Goal: Navigation & Orientation: Find specific page/section

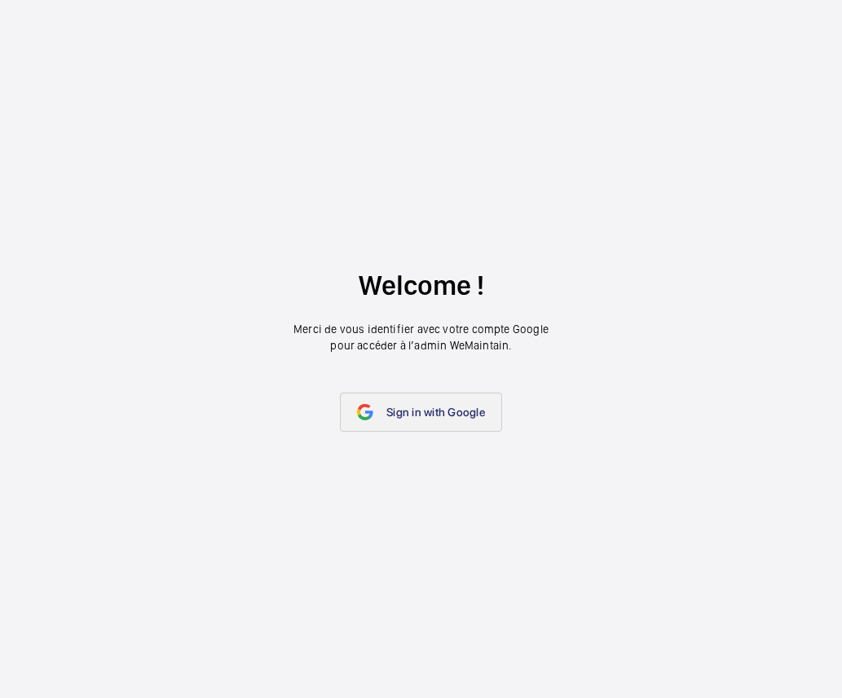
click at [380, 418] on link "Sign in with Google" at bounding box center [421, 412] width 162 height 39
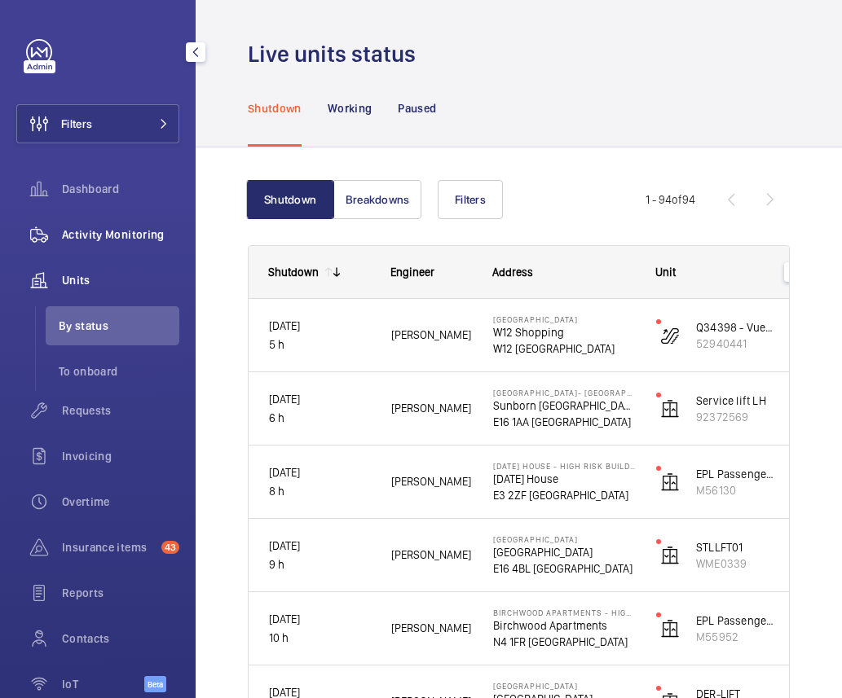
click at [129, 229] on span "Activity Monitoring" at bounding box center [120, 235] width 117 height 16
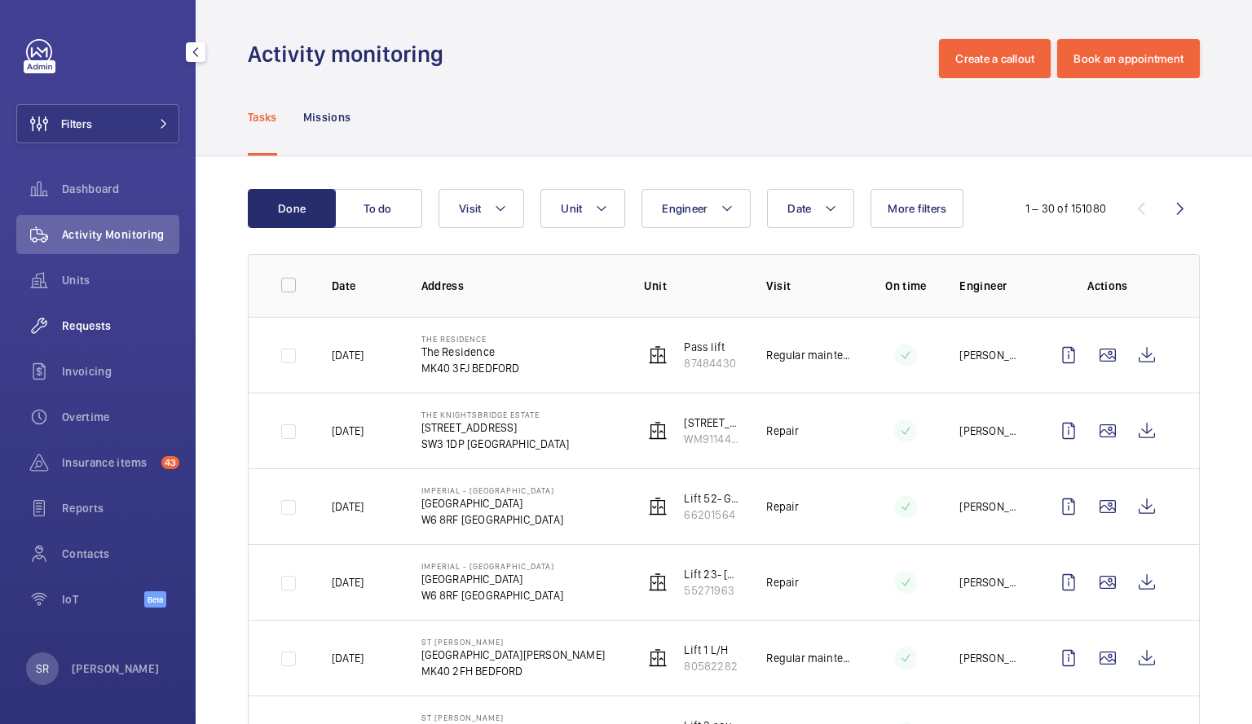
click at [101, 337] on div "Requests" at bounding box center [97, 325] width 163 height 39
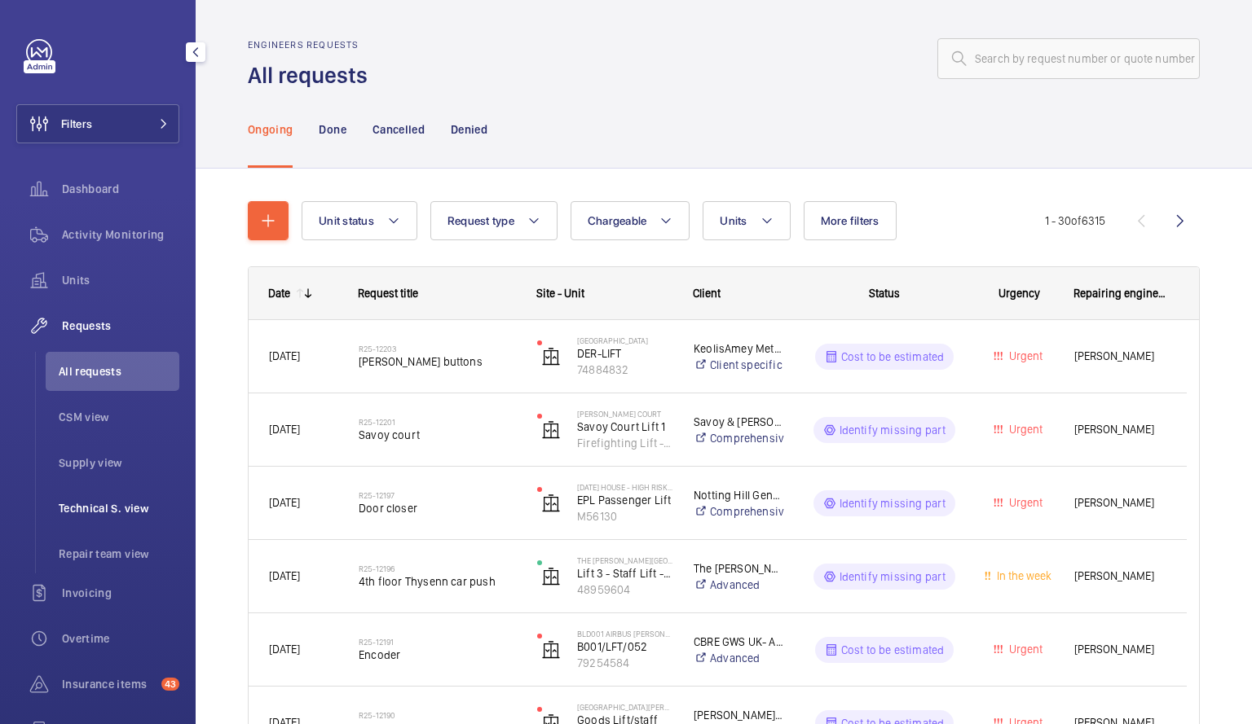
click at [112, 507] on span "Technical S. view" at bounding box center [119, 508] width 121 height 16
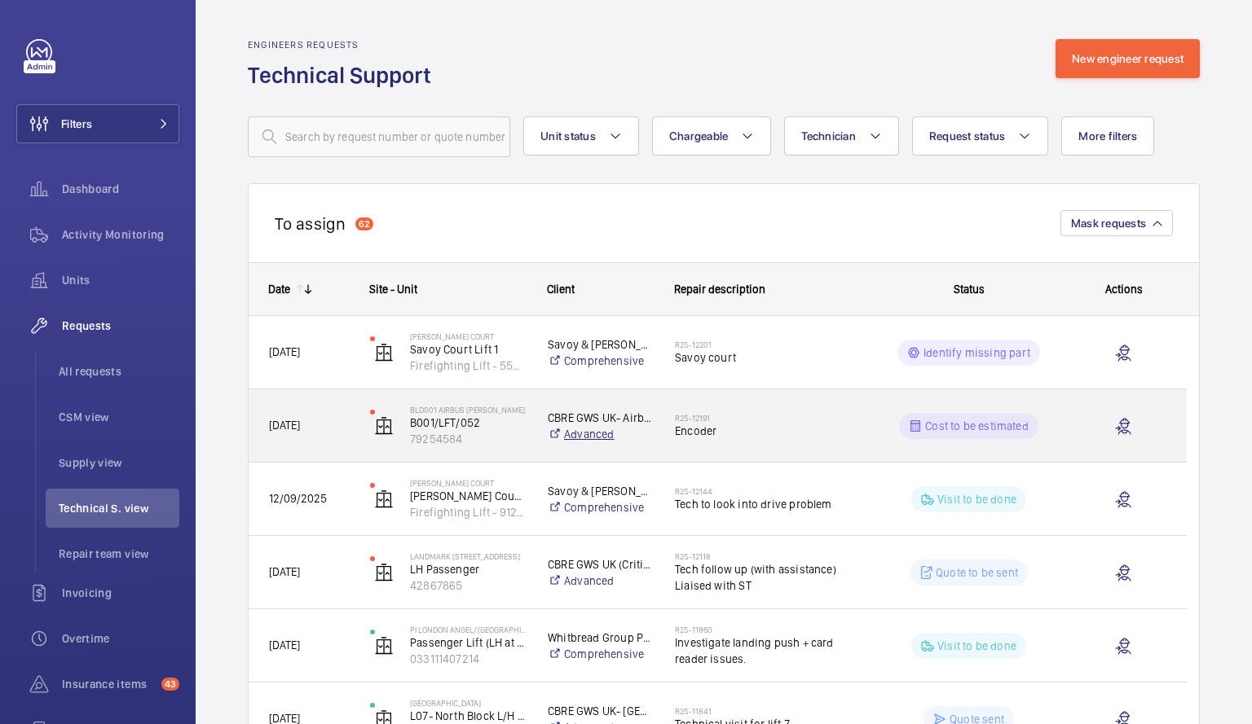
click at [606, 434] on link "Advanced" at bounding box center [601, 434] width 106 height 16
click at [824, 423] on span "Encoder" at bounding box center [766, 431] width 182 height 16
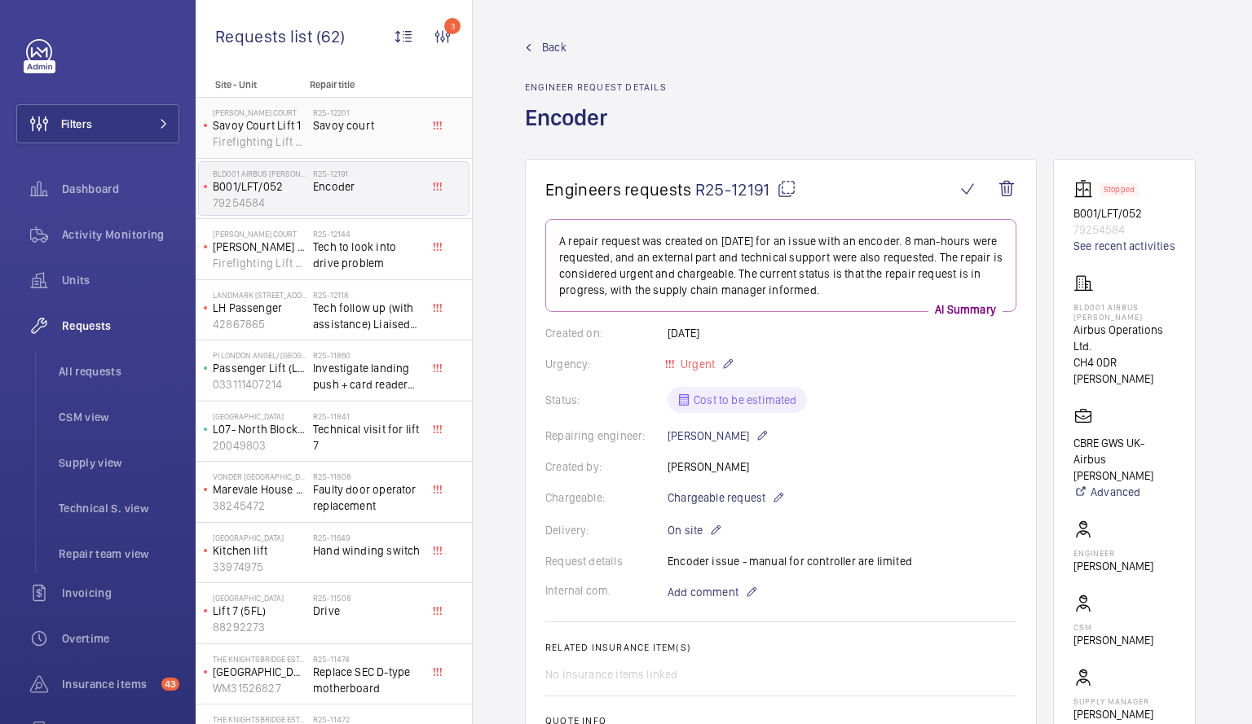
click at [258, 131] on p "Savoy Court Lift 1" at bounding box center [260, 125] width 94 height 16
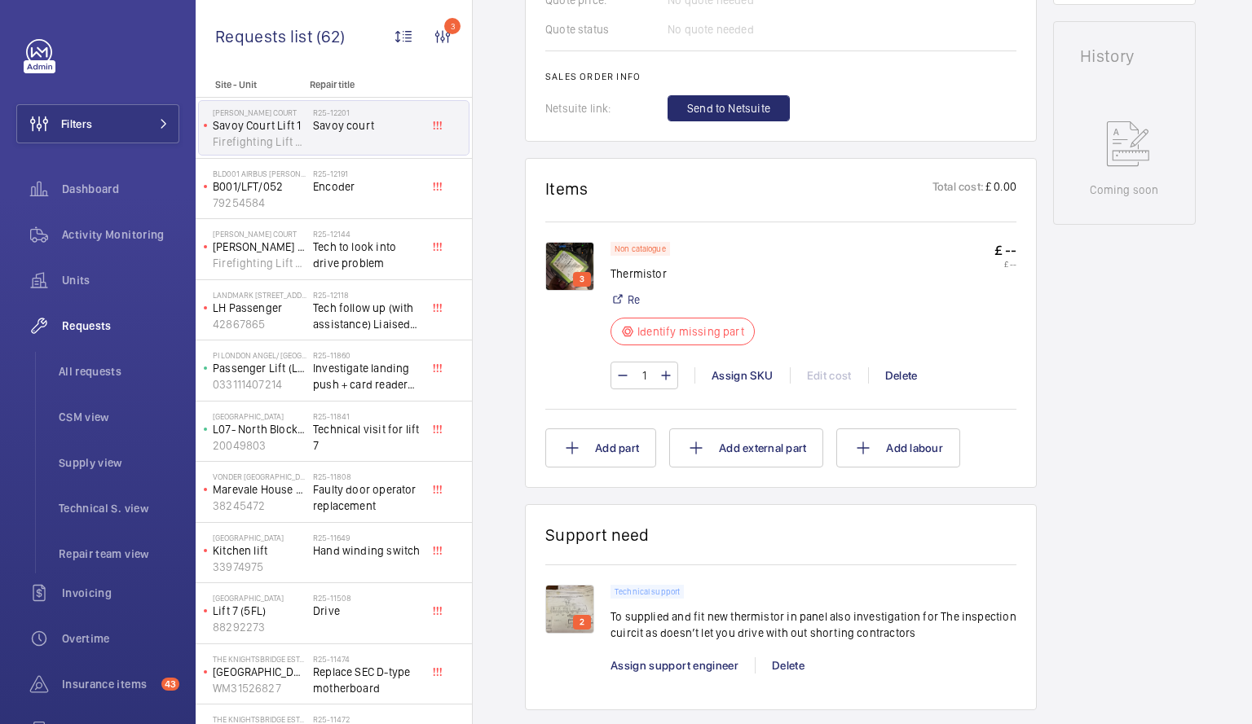
scroll to position [796, 0]
click at [568, 266] on img at bounding box center [569, 264] width 49 height 49
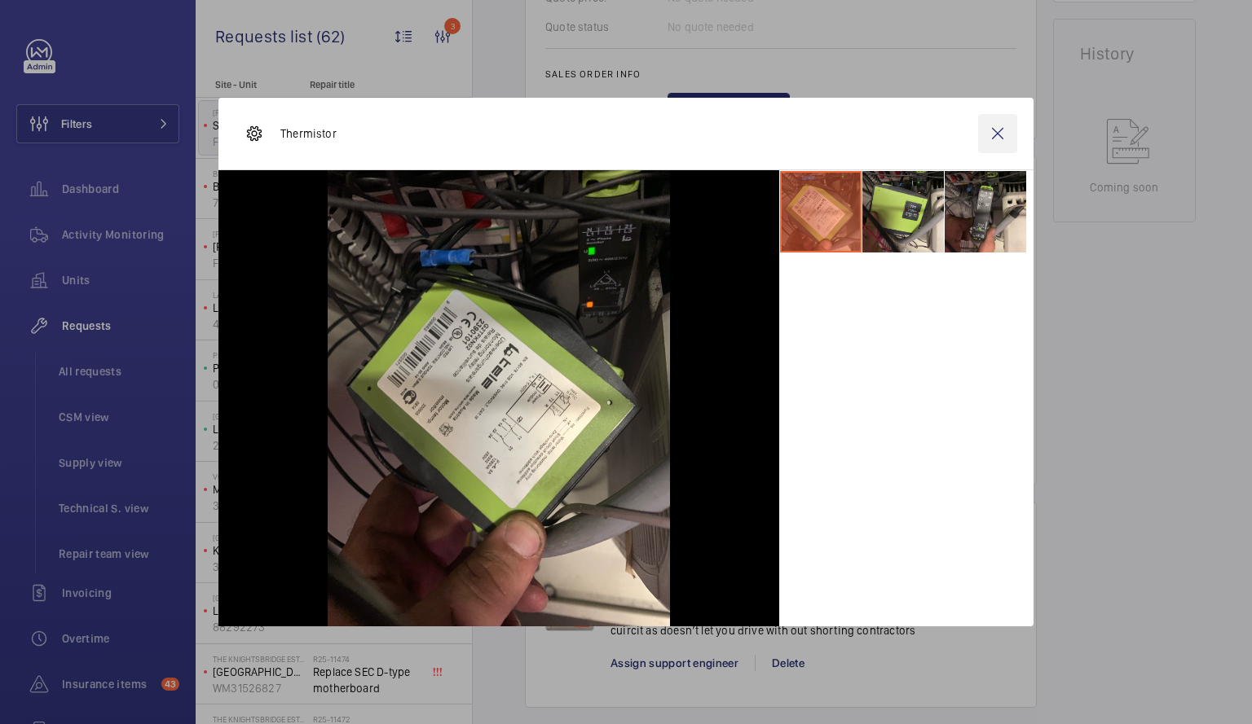
click at [841, 130] on wm-front-icon-button at bounding box center [997, 133] width 39 height 39
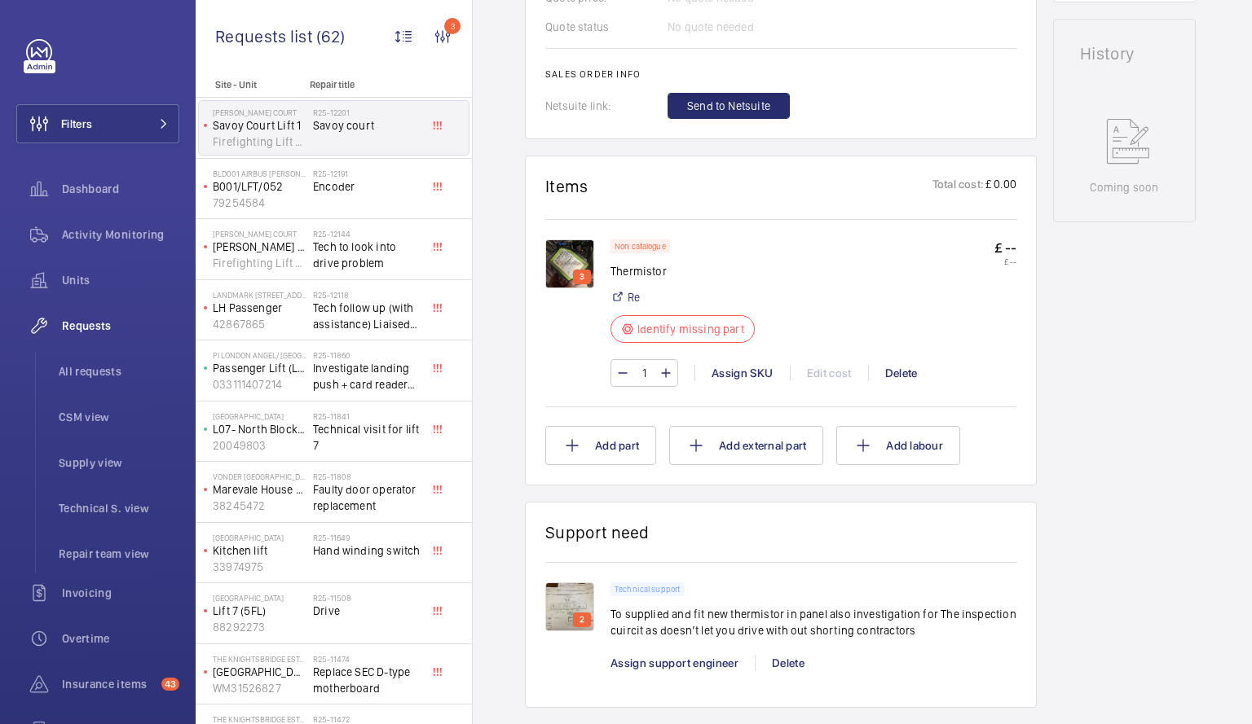
scroll to position [343, 0]
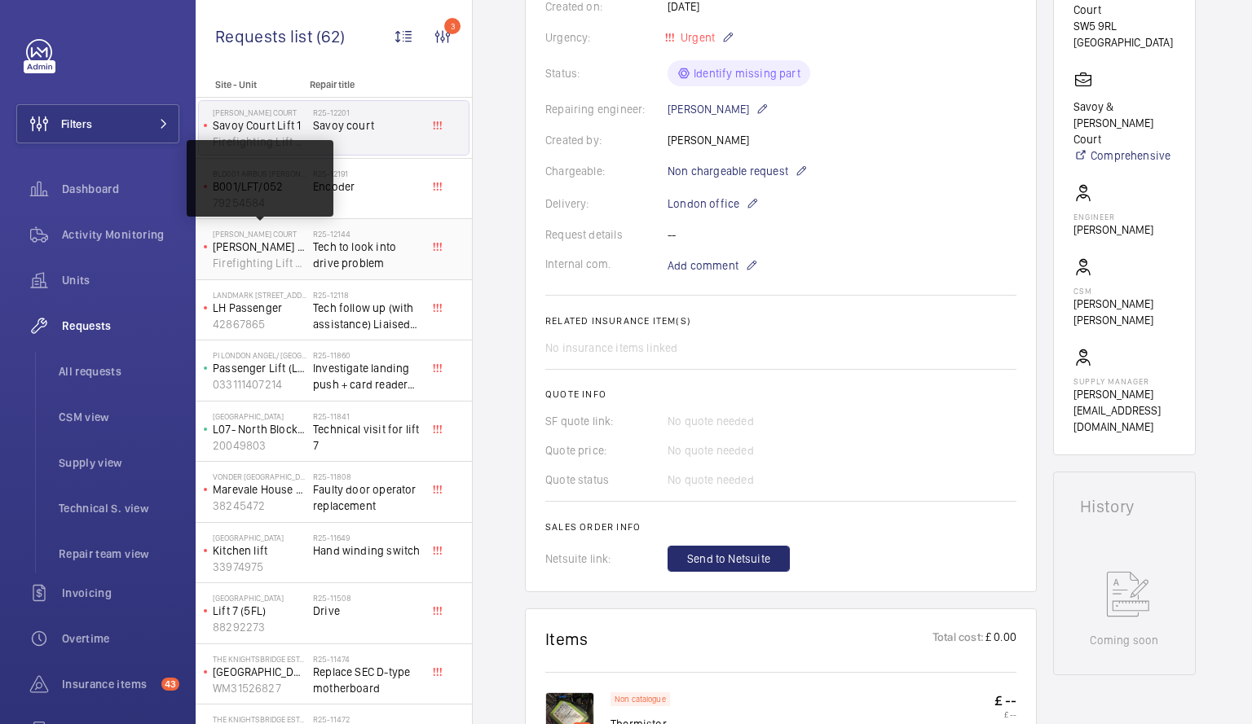
click at [280, 244] on p "[PERSON_NAME] Court Lift 2" at bounding box center [260, 247] width 94 height 16
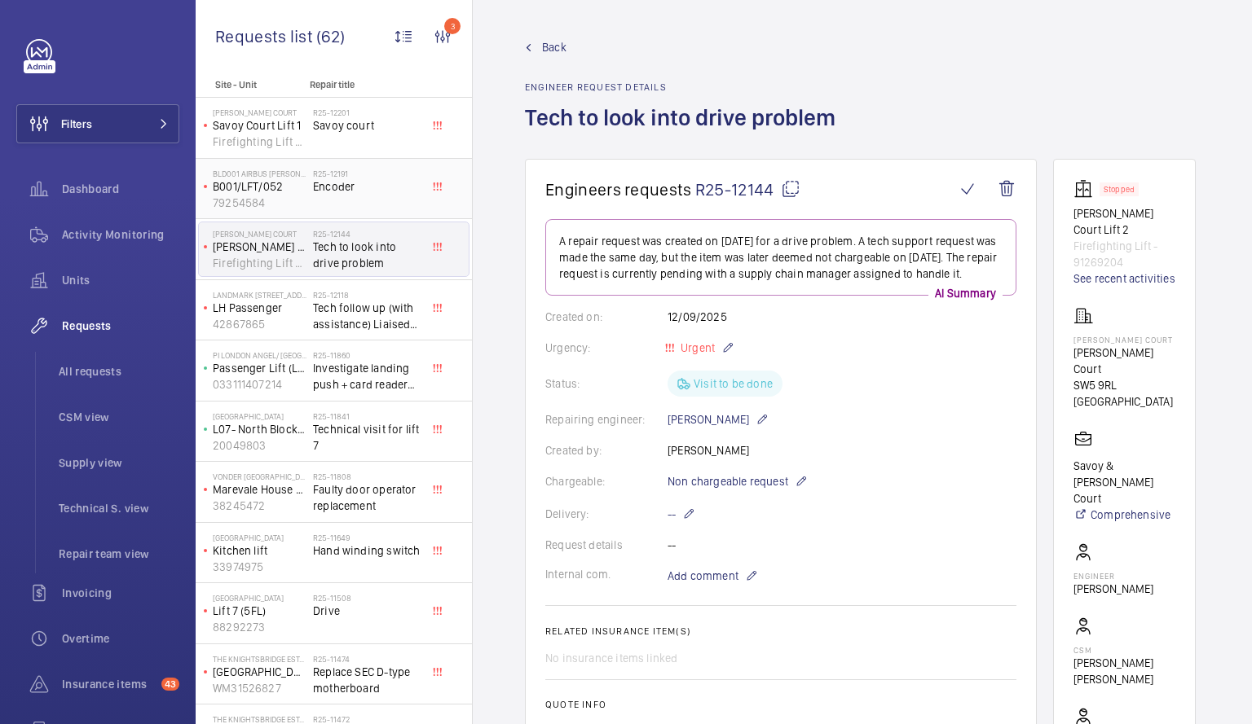
click at [343, 176] on h2 "R25-12191" at bounding box center [367, 174] width 108 height 10
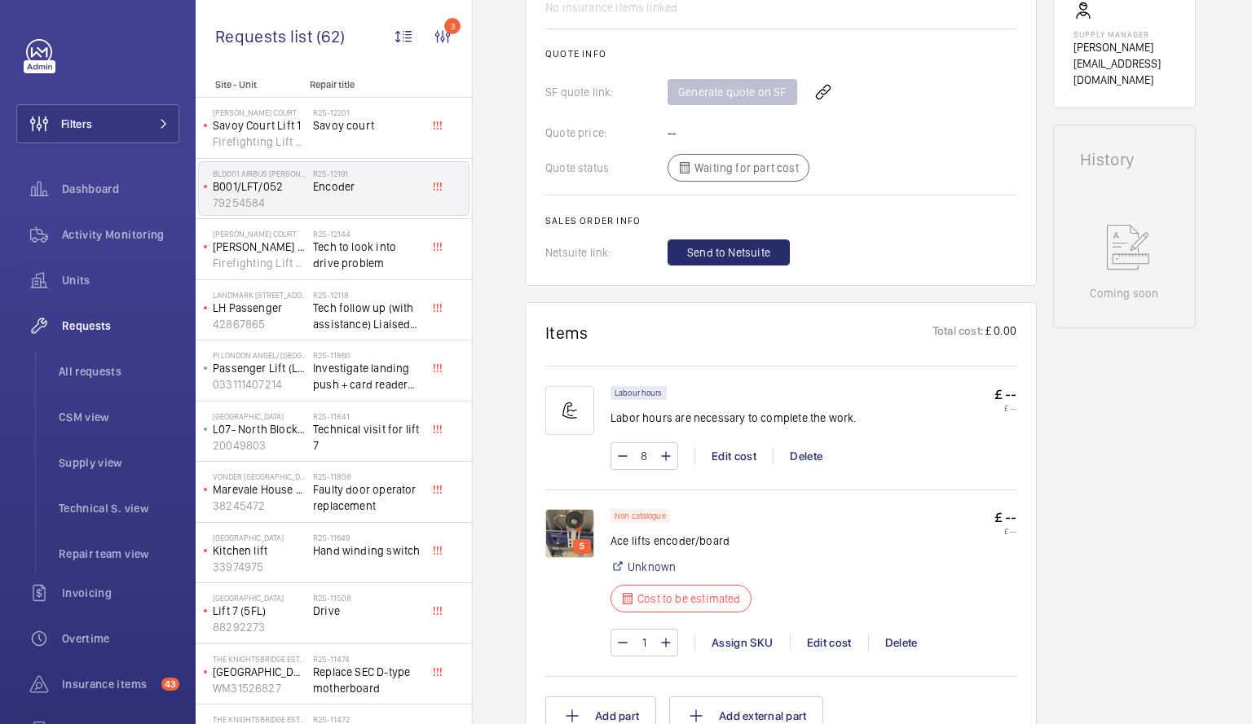
scroll to position [696, 0]
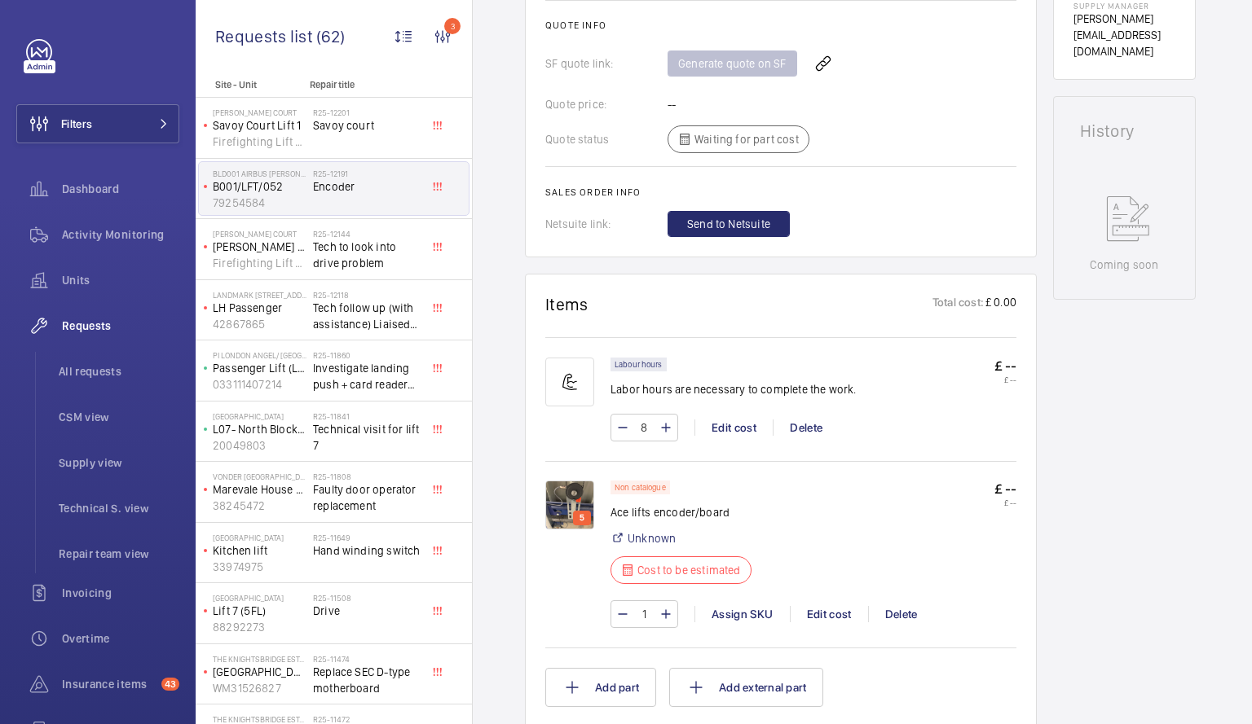
click at [568, 488] on img at bounding box center [569, 505] width 49 height 49
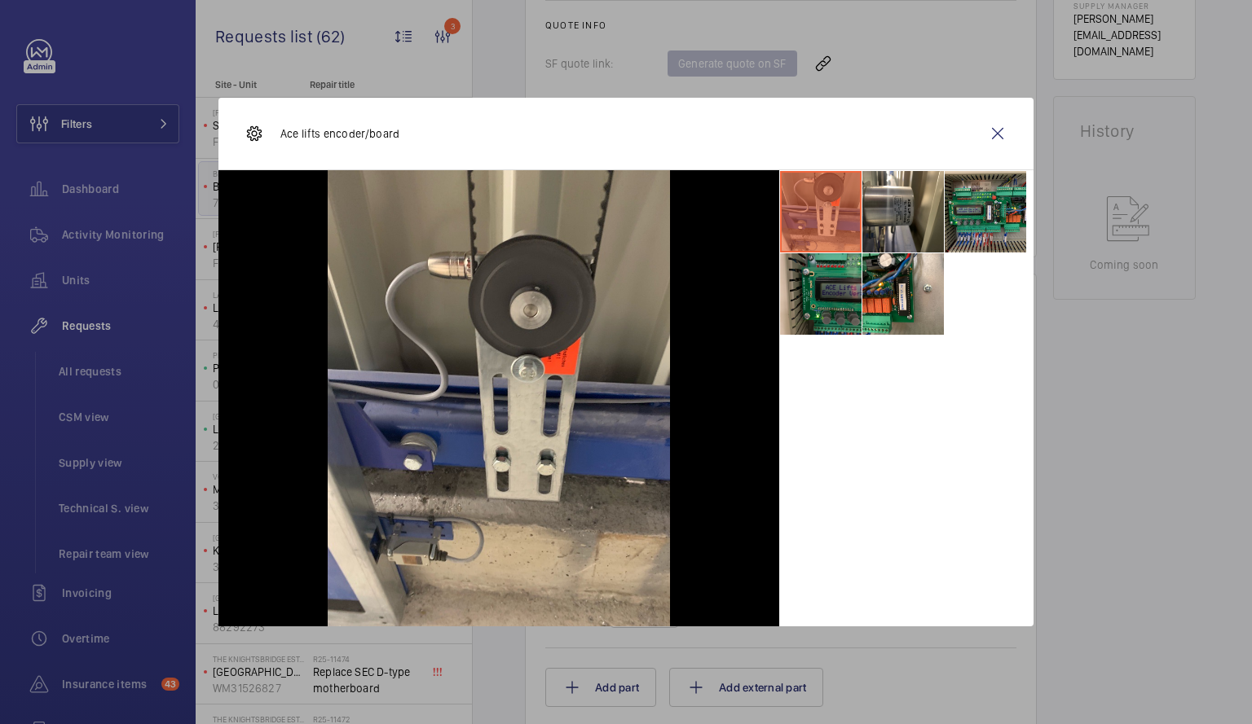
click at [841, 302] on li at bounding box center [820, 293] width 81 height 81
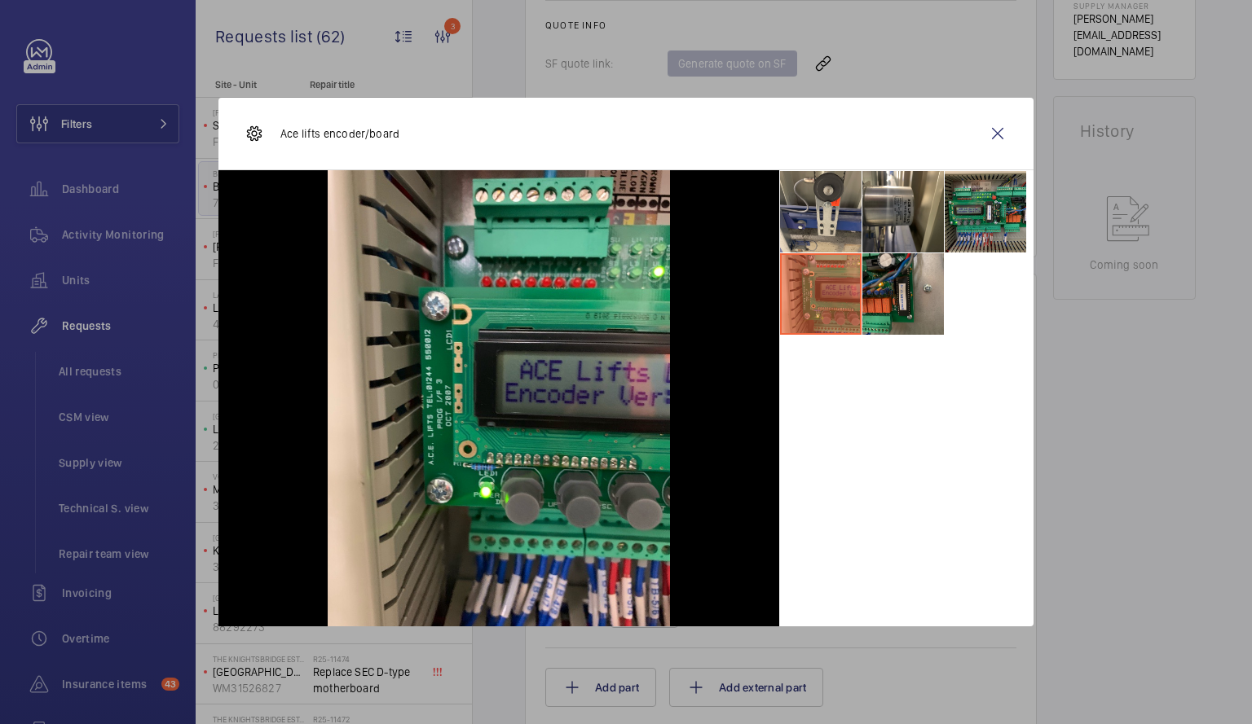
click at [841, 275] on li at bounding box center [902, 293] width 81 height 81
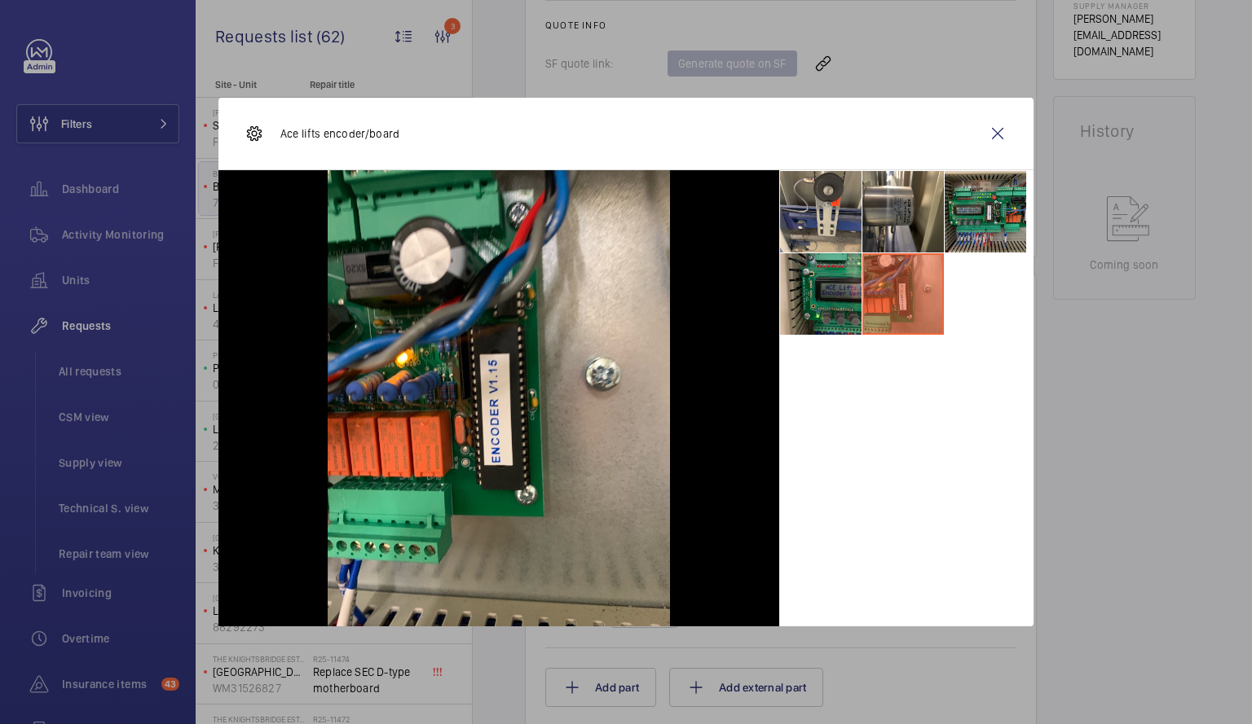
click at [841, 293] on li at bounding box center [820, 293] width 81 height 81
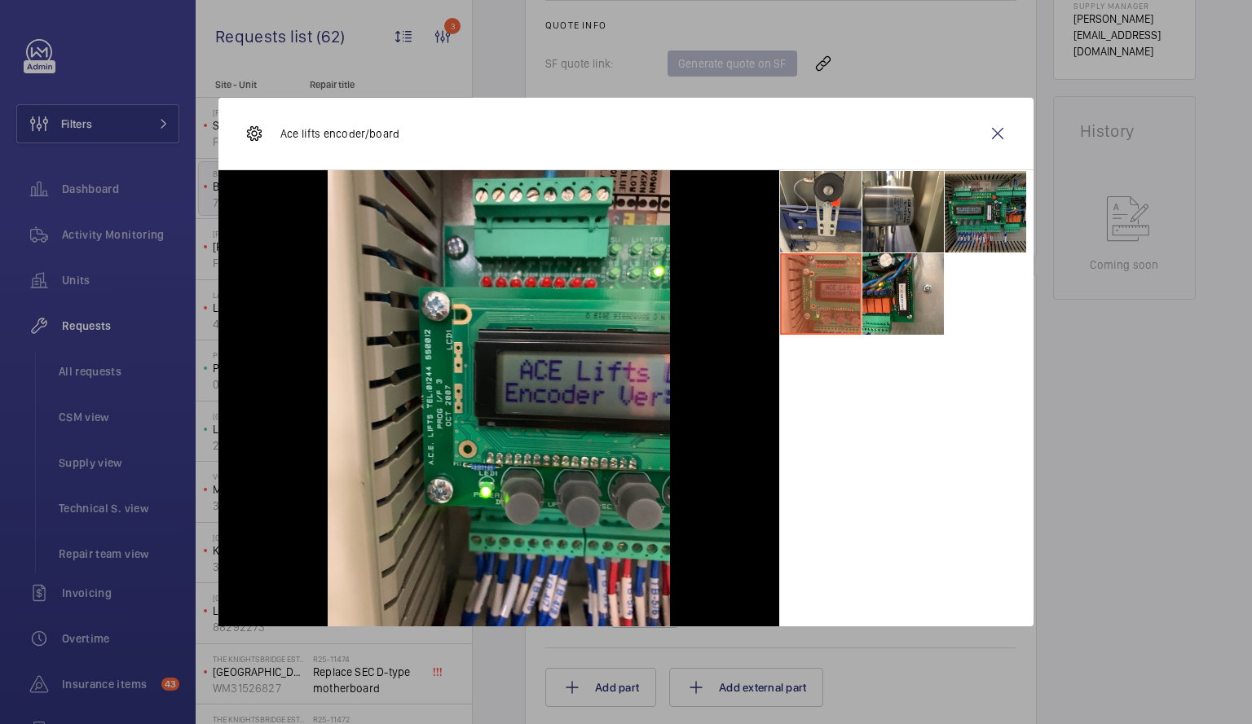
click at [841, 207] on li at bounding box center [984, 211] width 81 height 81
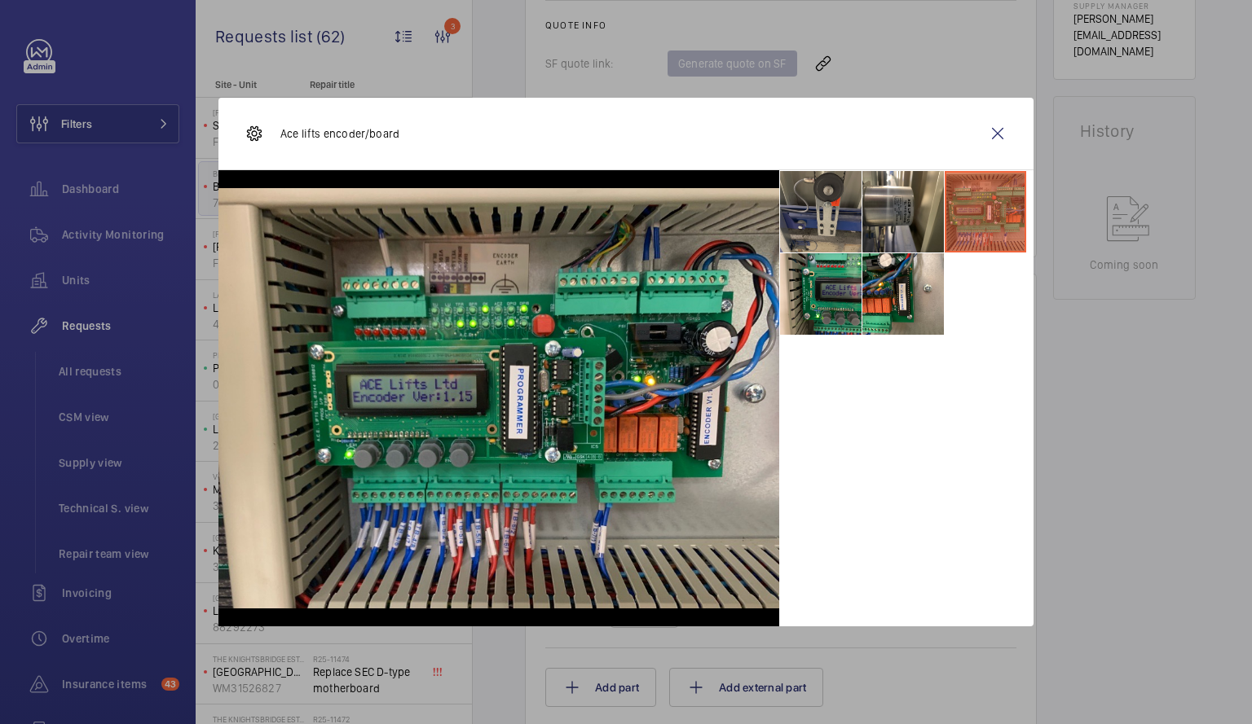
click at [827, 212] on li at bounding box center [820, 211] width 81 height 81
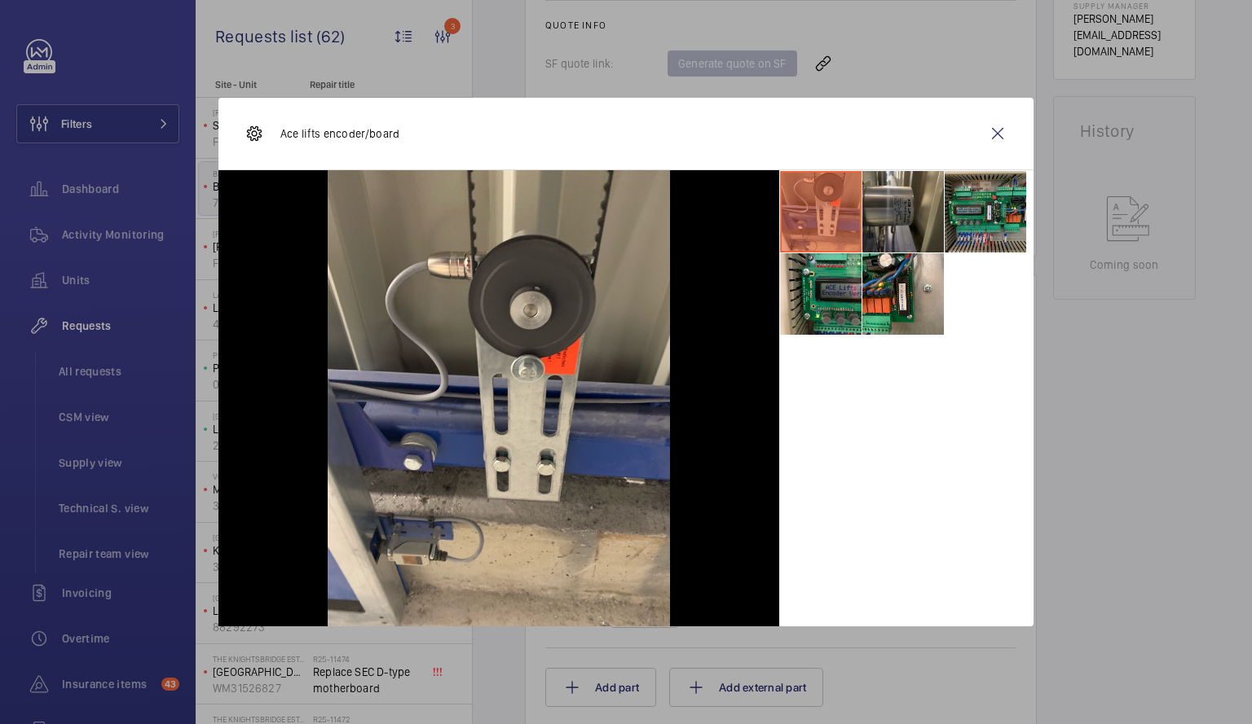
click at [841, 214] on li at bounding box center [902, 211] width 81 height 81
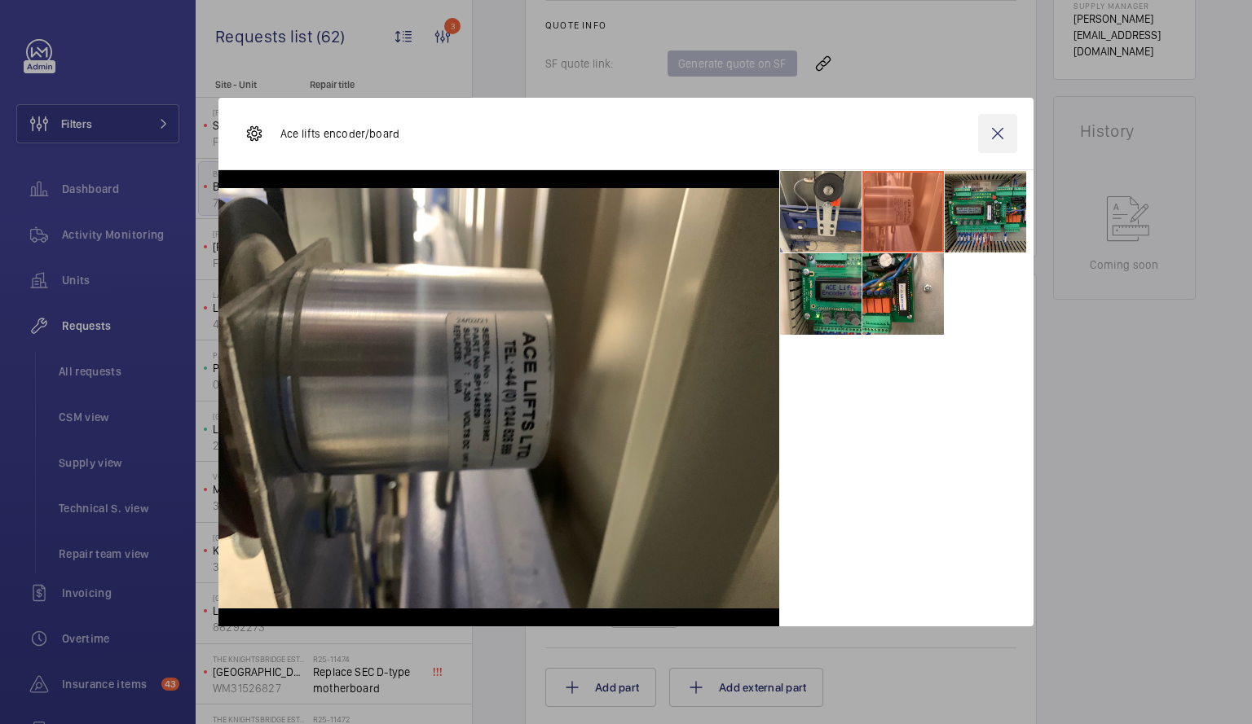
click at [841, 143] on wm-front-icon-button at bounding box center [997, 133] width 39 height 39
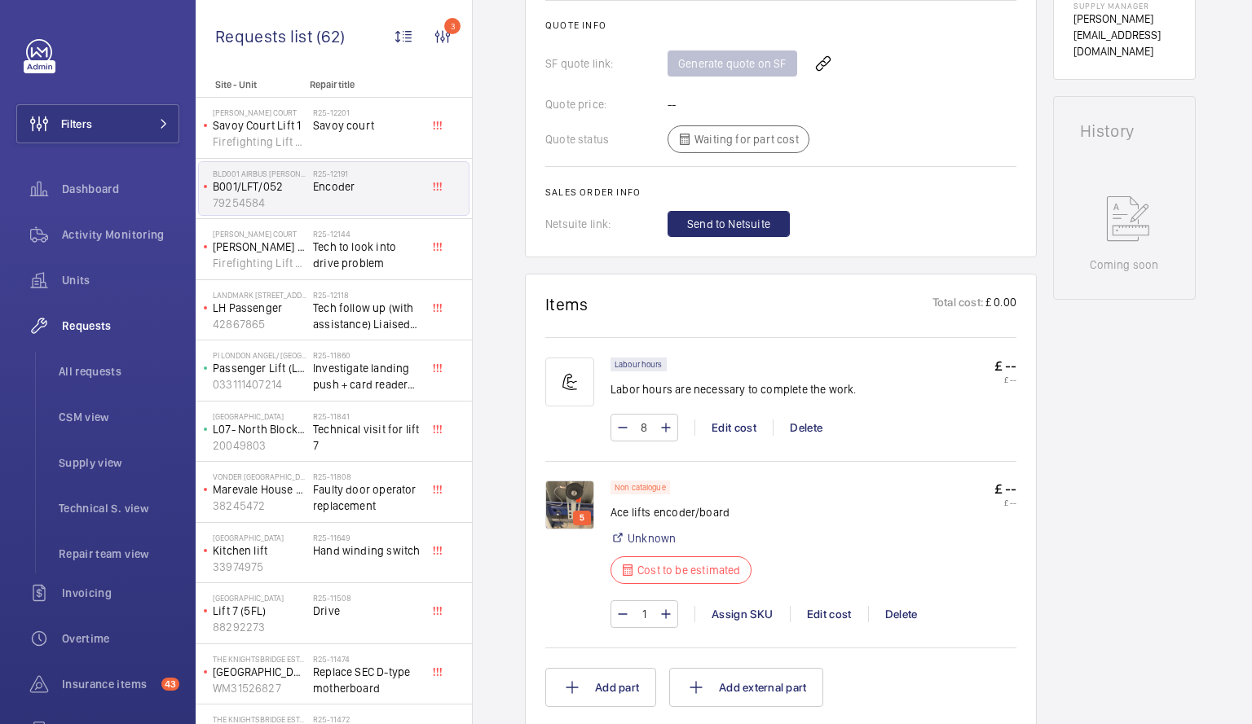
drag, startPoint x: 1208, startPoint y: 215, endPoint x: 1251, endPoint y: -27, distance: 245.9
click at [841, 0] on html "Filters Dashboard Activity Monitoring Units Requests All requests CSM view Supp…" at bounding box center [626, 362] width 1252 height 724
click at [841, 426] on div "Engineers requests R25-12191 A repair request was created on [DATE] for an issu…" at bounding box center [862, 422] width 779 height 1919
click at [328, 147] on div "R25-[STREET_ADDRESS]" at bounding box center [367, 131] width 108 height 47
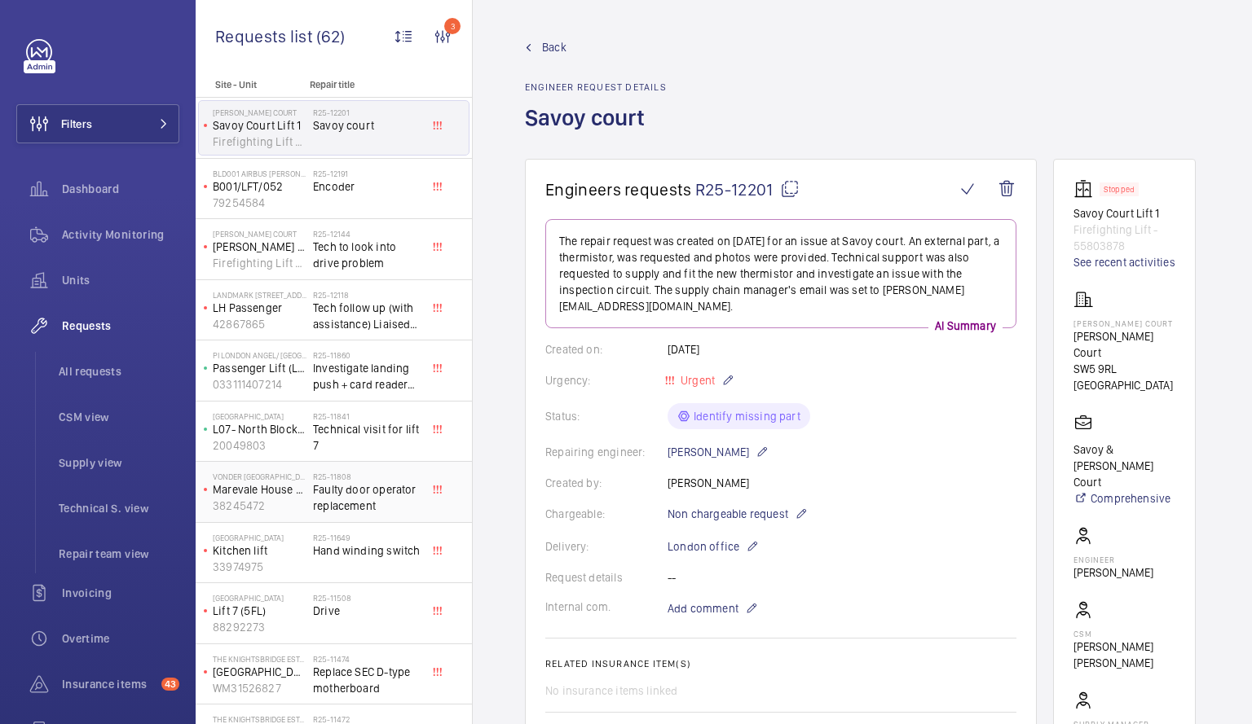
click at [315, 493] on span "Faulty door operator replacement" at bounding box center [367, 498] width 108 height 33
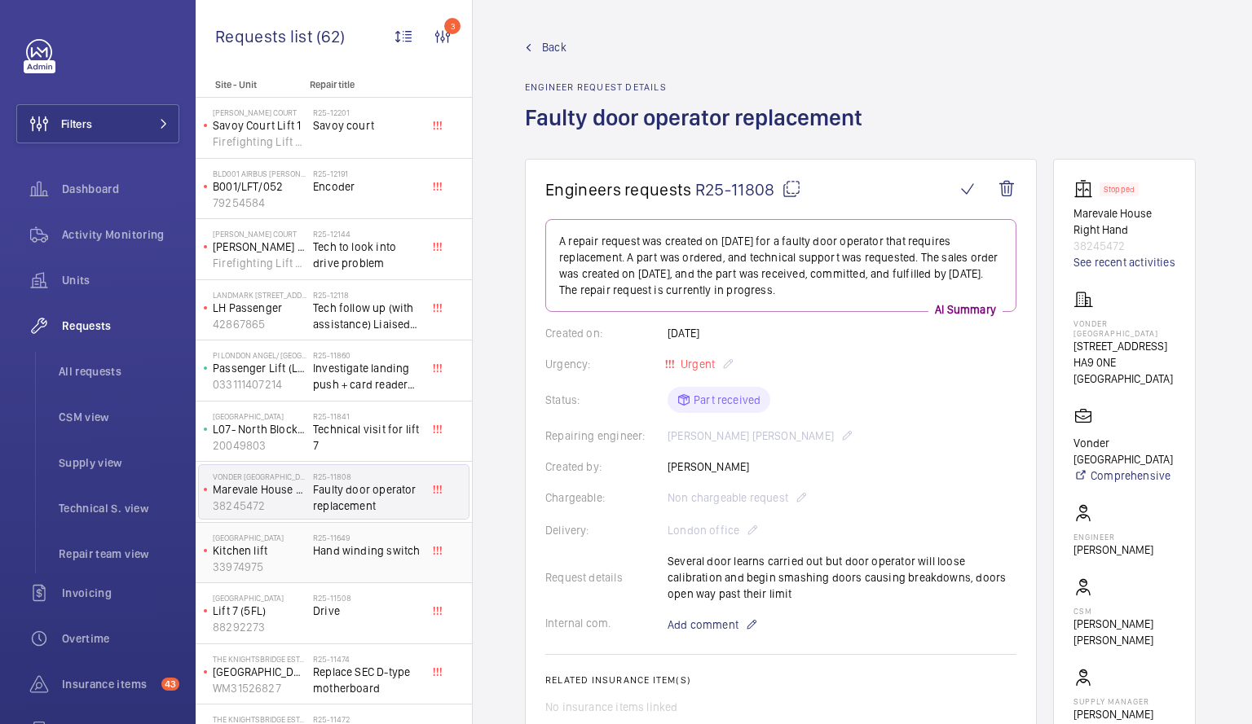
click at [318, 560] on div "R25-11649 Hand winding switch" at bounding box center [367, 556] width 108 height 47
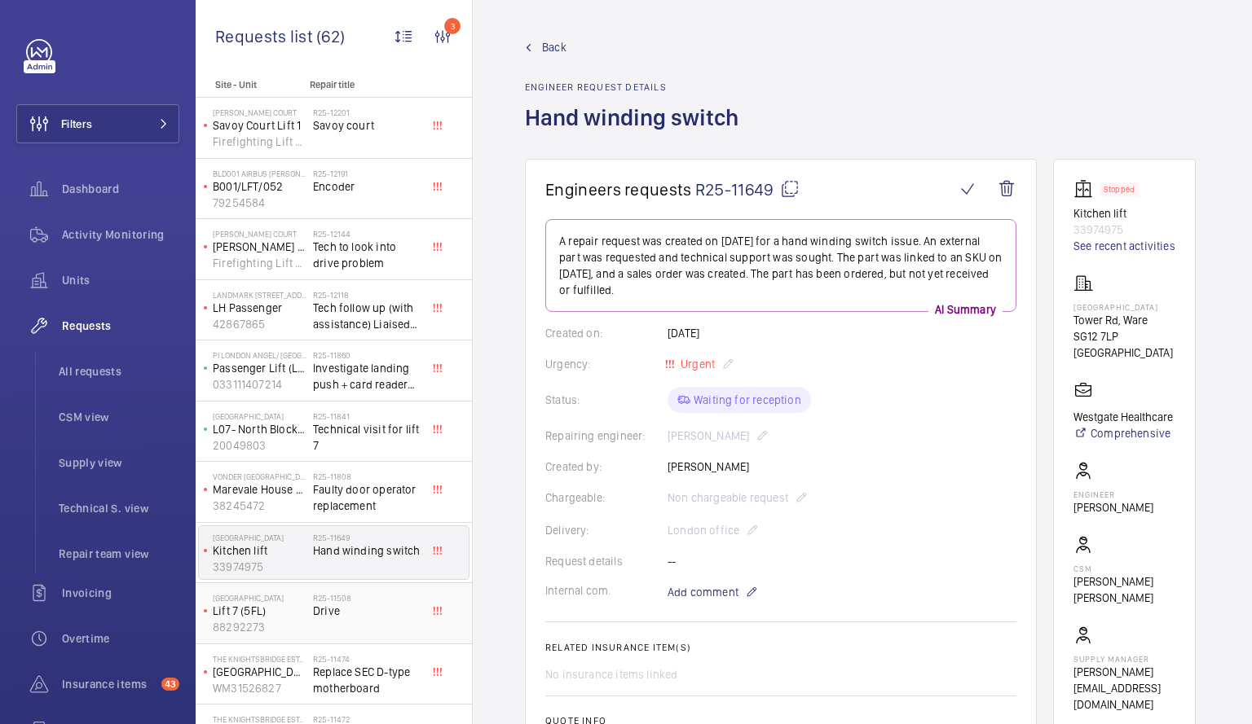
click at [310, 604] on div "[GEOGRAPHIC_DATA] Lift 7 (5FL) 88292273" at bounding box center [256, 614] width 114 height 54
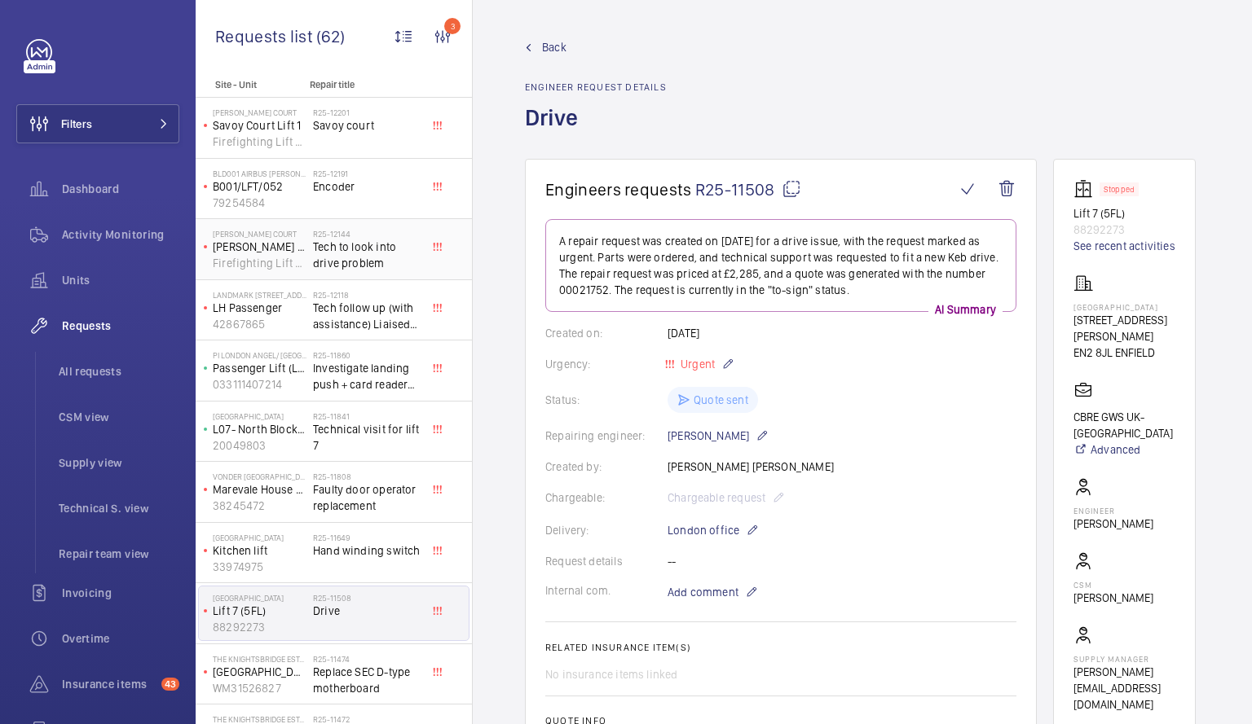
click at [337, 252] on span "Tech to look into drive problem" at bounding box center [367, 255] width 108 height 33
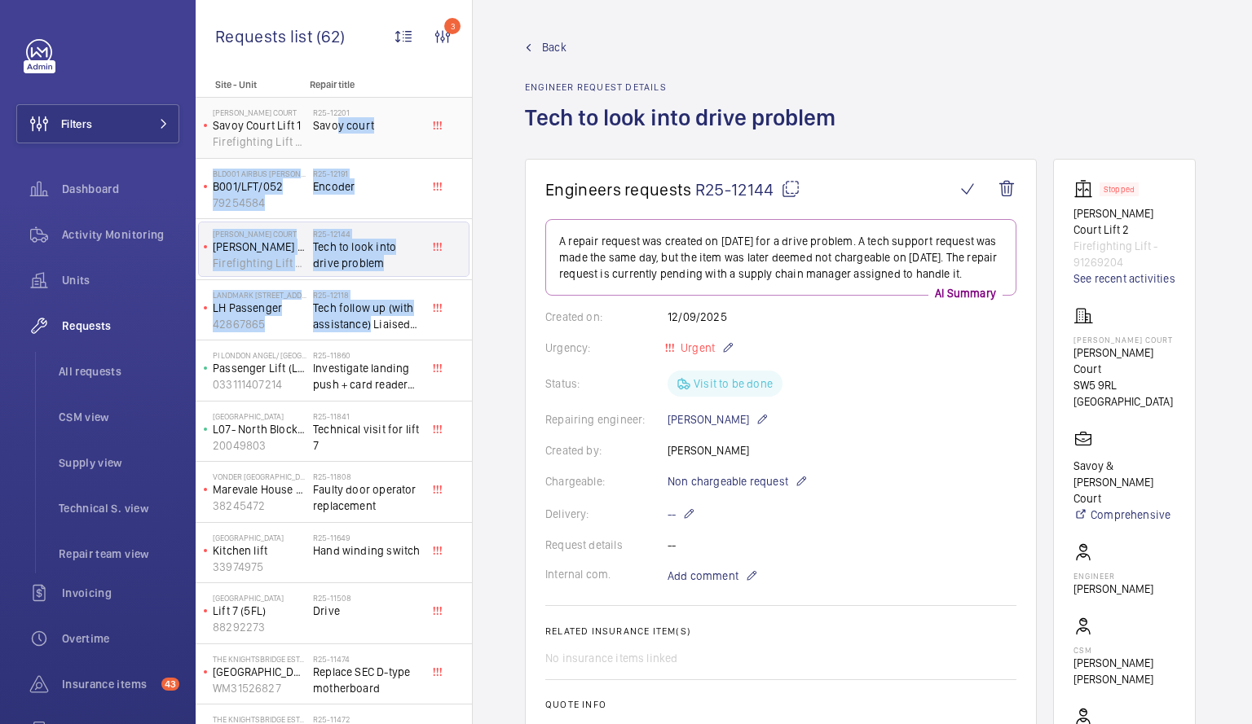
drag, startPoint x: 368, startPoint y: 319, endPoint x: 310, endPoint y: 108, distance: 219.6
click at [310, 108] on div "Site - Unit Repair title [PERSON_NAME] Court Savoy Court Lift 1 Firefighting Li…" at bounding box center [334, 695] width 276 height 1233
click at [412, 138] on div "R25-[STREET_ADDRESS]" at bounding box center [367, 131] width 108 height 47
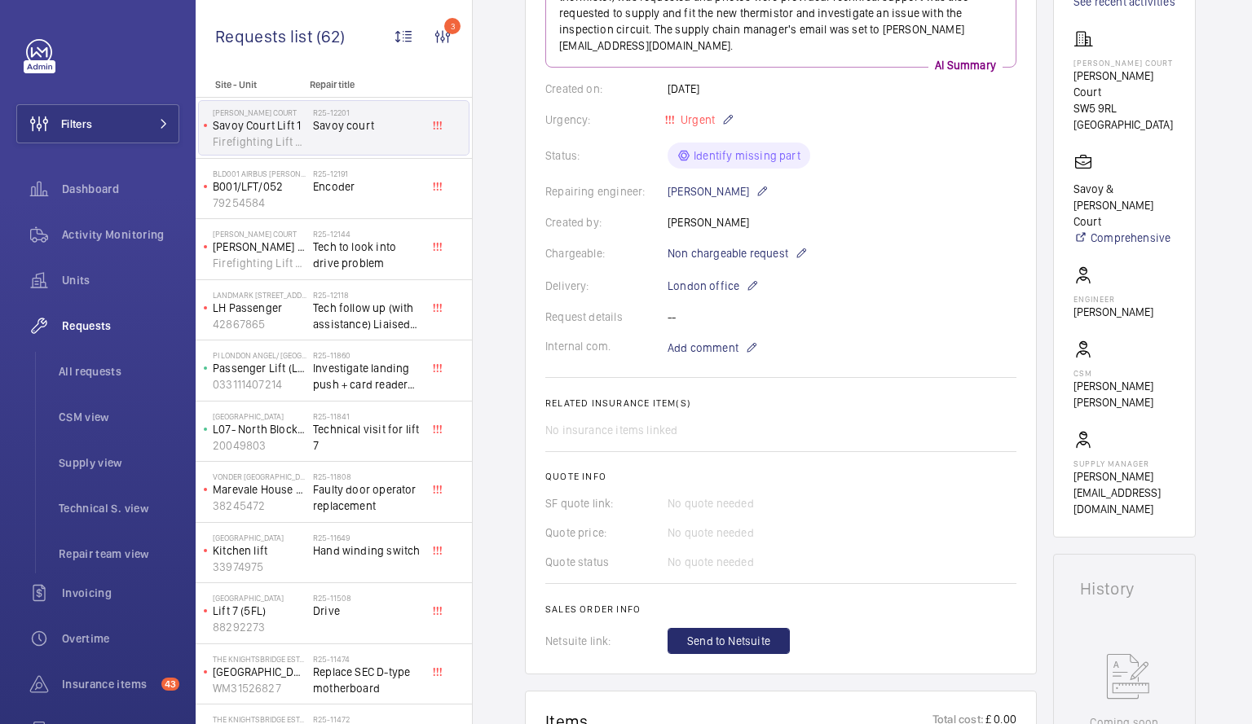
scroll to position [263, 0]
click at [306, 481] on div "Vonder [GEOGRAPHIC_DATA] Right Hand 38245472" at bounding box center [256, 492] width 114 height 54
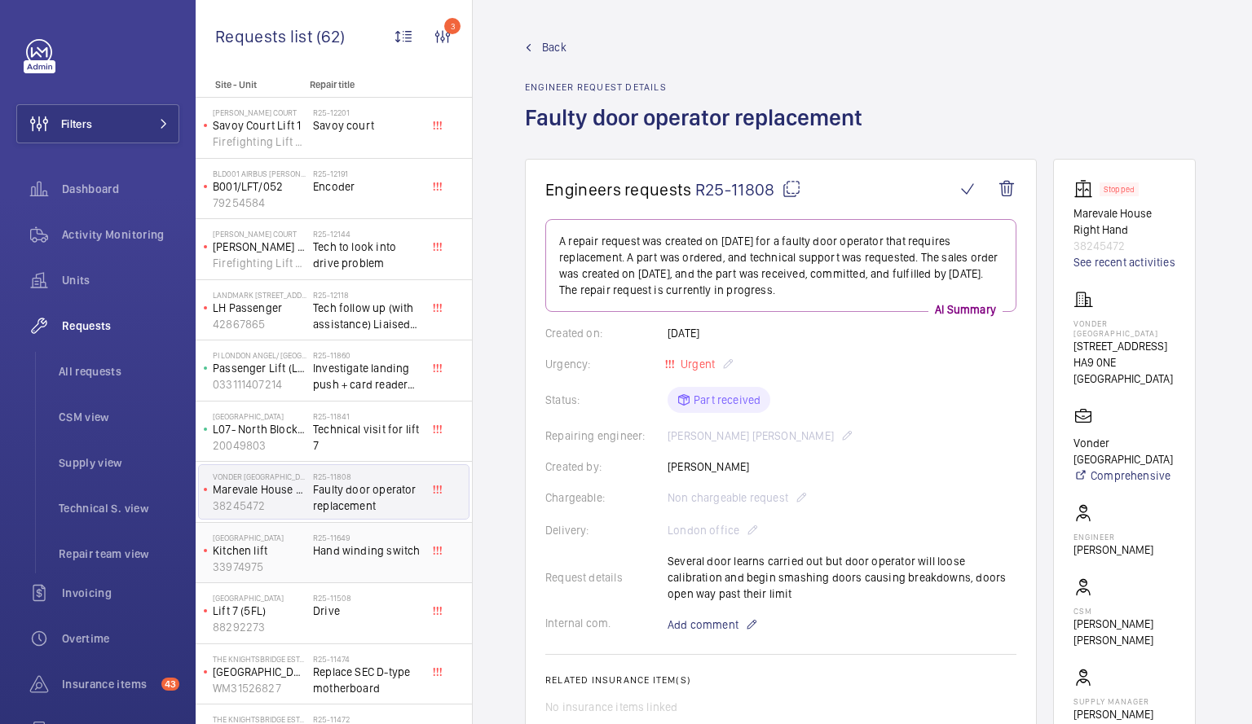
click at [328, 546] on span "Hand winding switch" at bounding box center [367, 551] width 108 height 16
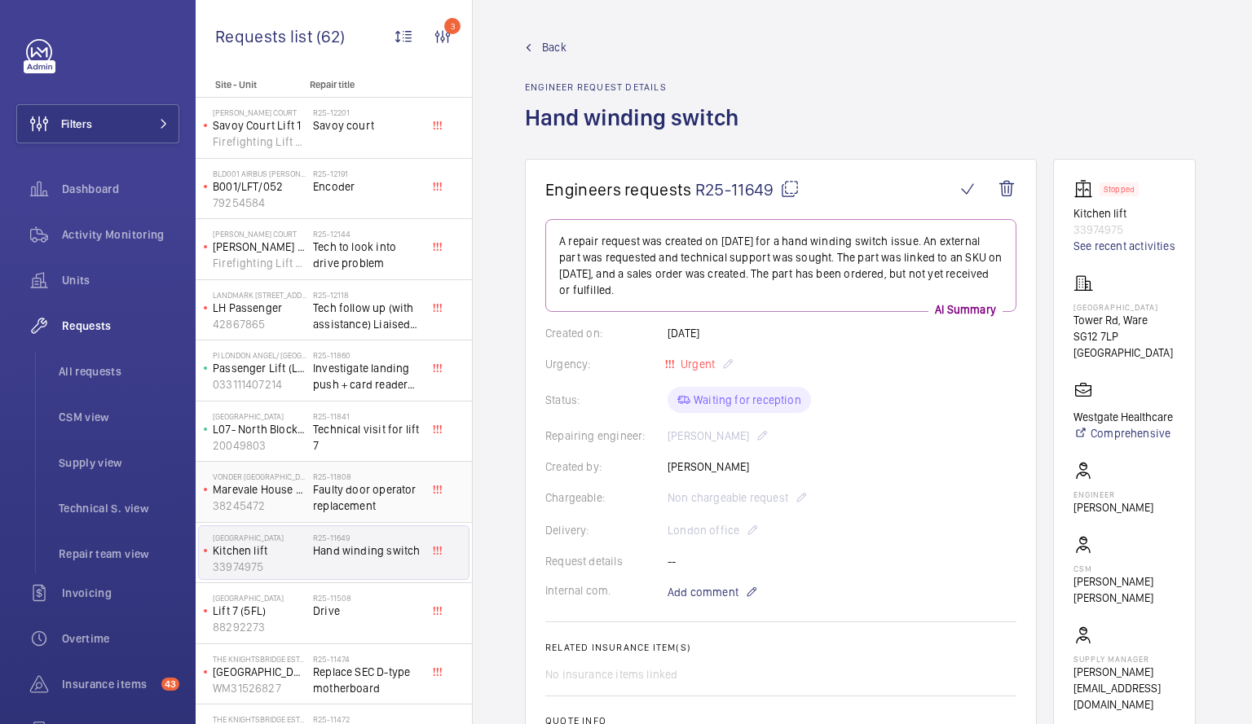
click at [331, 500] on span "Faulty door operator replacement" at bounding box center [367, 498] width 108 height 33
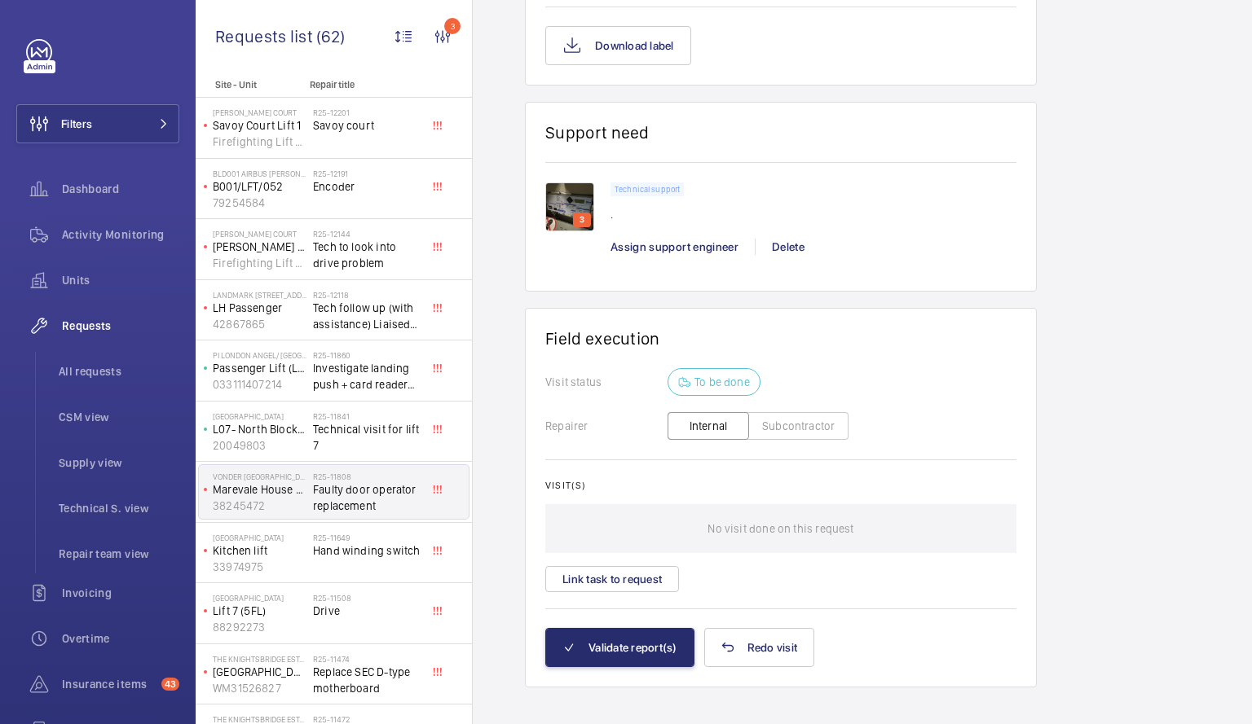
scroll to position [1147, 0]
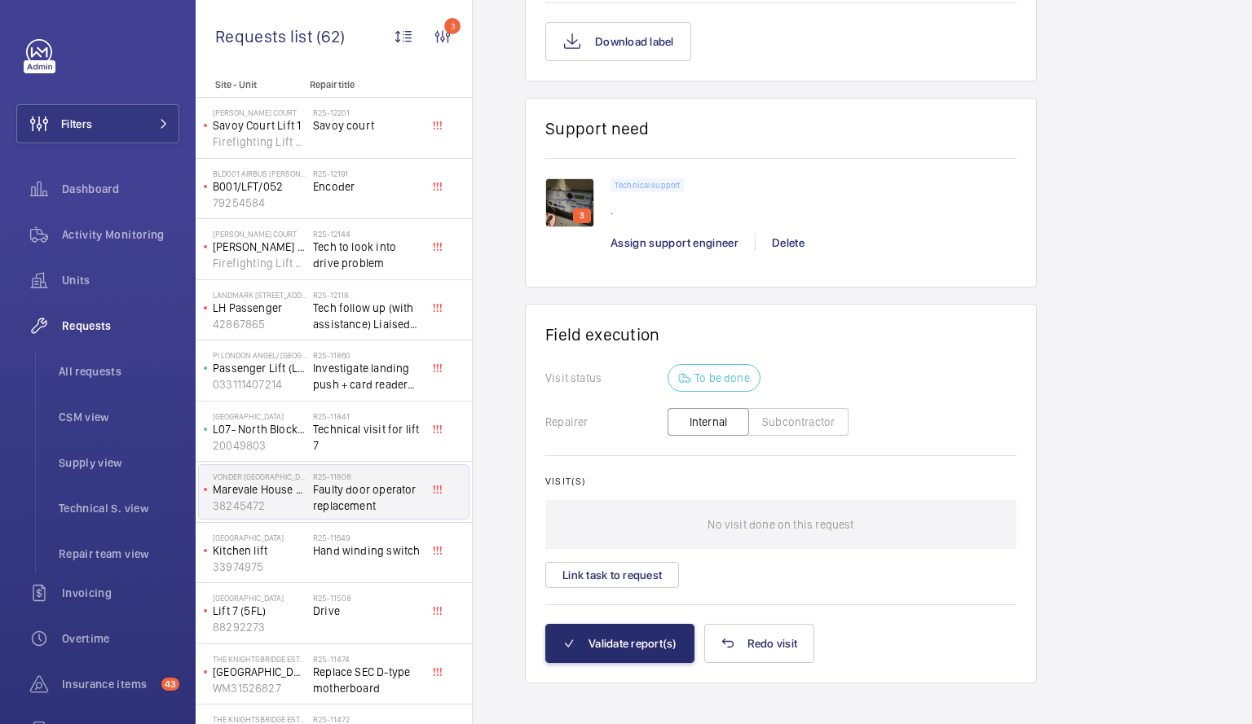
click at [555, 201] on img at bounding box center [569, 202] width 49 height 49
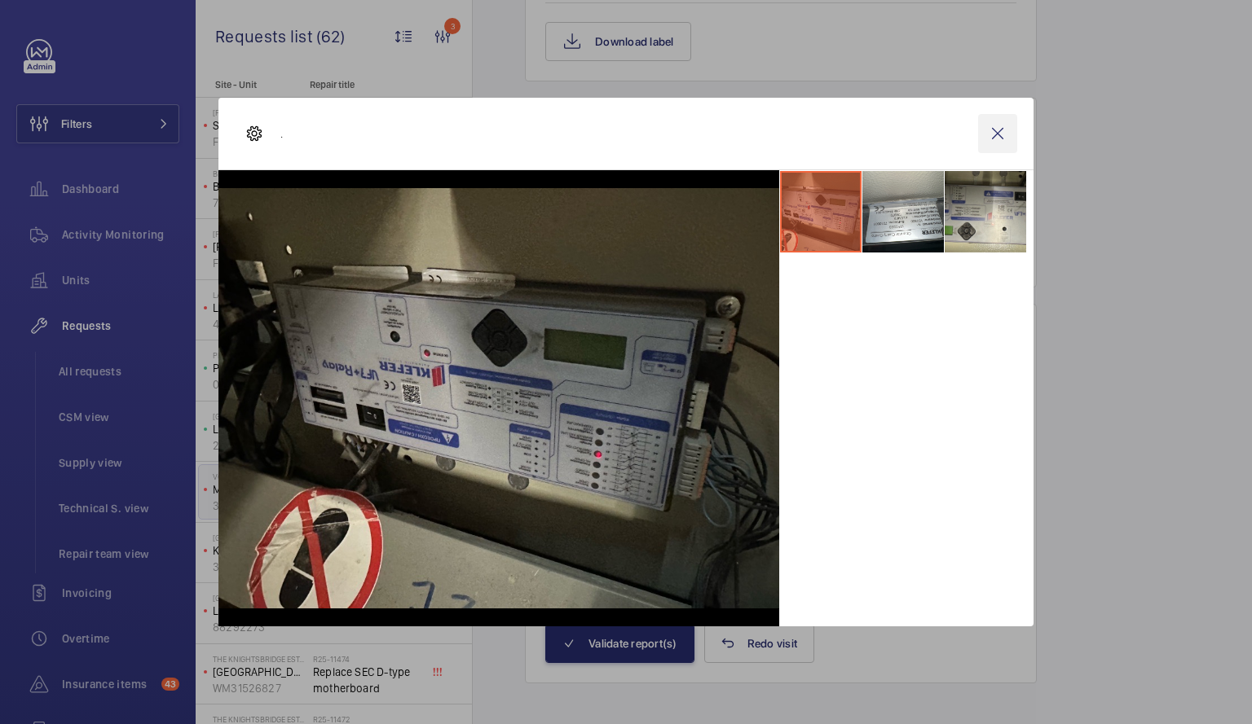
click at [841, 133] on wm-front-icon-button at bounding box center [997, 133] width 39 height 39
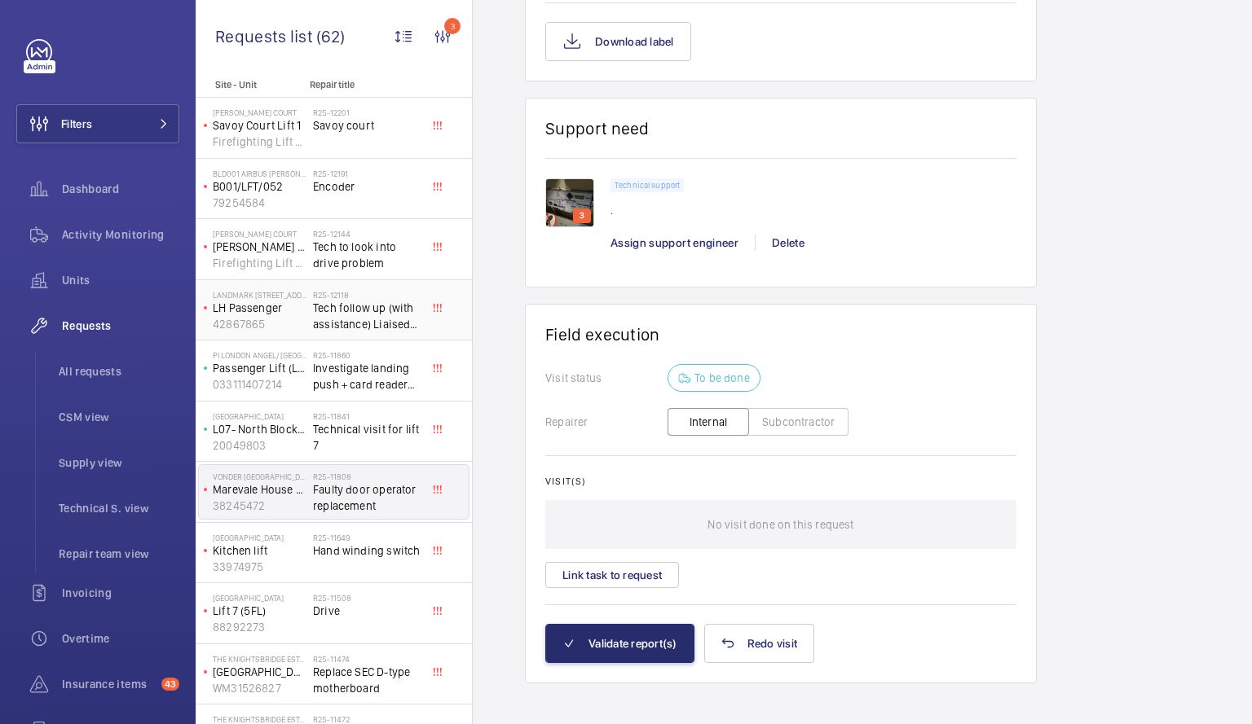
click at [366, 319] on span "Tech follow up (with assistance) Liaised with ST" at bounding box center [367, 316] width 108 height 33
